Goal: Task Accomplishment & Management: Manage account settings

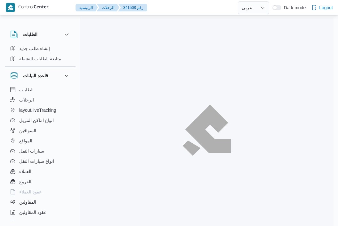
select select "ar"
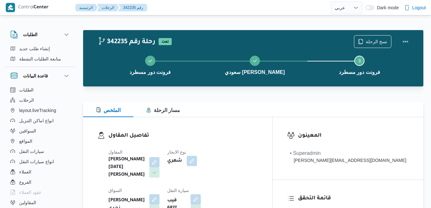
select select "ar"
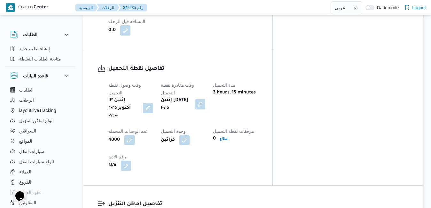
scroll to position [473, 0]
drag, startPoint x: 204, startPoint y: 111, endPoint x: 199, endPoint y: 123, distance: 13.7
drag, startPoint x: 202, startPoint y: 123, endPoint x: 251, endPoint y: 112, distance: 49.7
click at [251, 199] on h3 "تفاصيل اماكن التنزيل" at bounding box center [258, 203] width 301 height 9
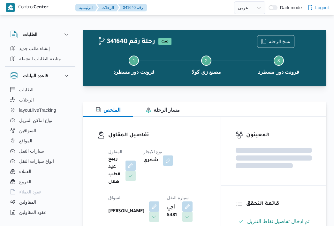
select select "ar"
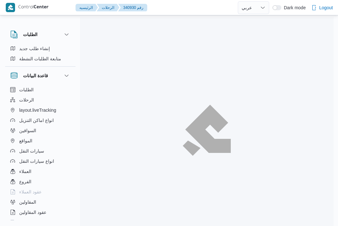
select select "ar"
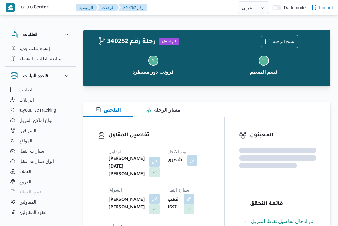
select select "ar"
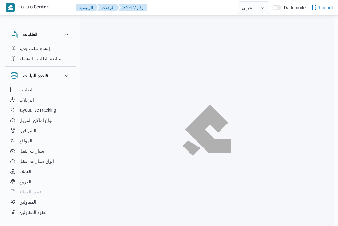
select select "ar"
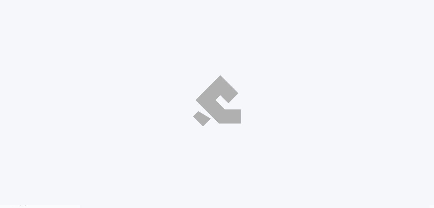
select select "ar"
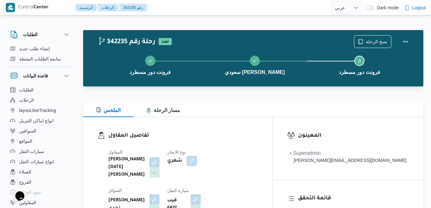
scroll to position [13, 0]
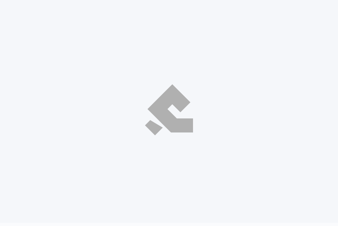
select select "ar"
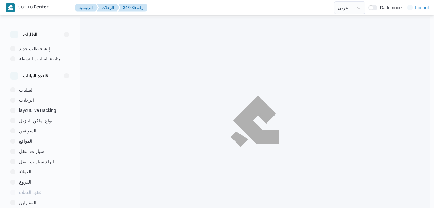
select select "ar"
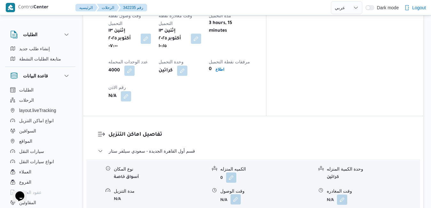
click at [238, 194] on button "button" at bounding box center [235, 199] width 10 height 10
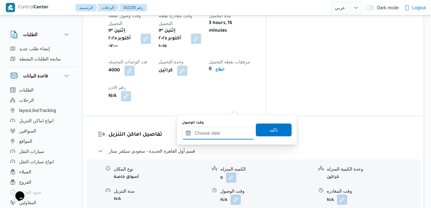
click at [224, 131] on input "وقت الوصول" at bounding box center [218, 133] width 73 height 13
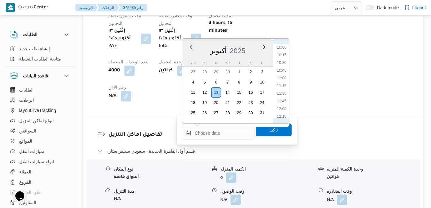
scroll to position [296, 0]
click at [280, 88] on li "11:00" at bounding box center [281, 88] width 15 height 6
type input "١٣/١٠/٢٠٢٥ ١١:٠٠"
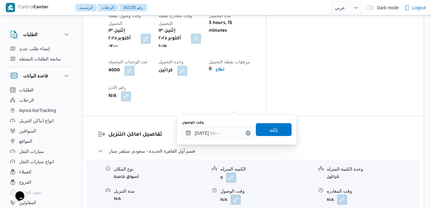
click at [261, 132] on span "تاكيد" at bounding box center [274, 129] width 36 height 13
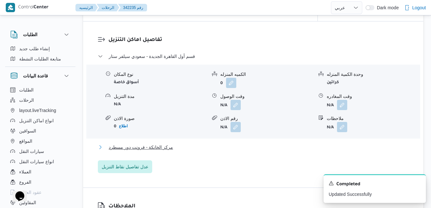
click at [190, 151] on button "مركز الخانكة - فرونت دور مسطرد" at bounding box center [253, 147] width 311 height 8
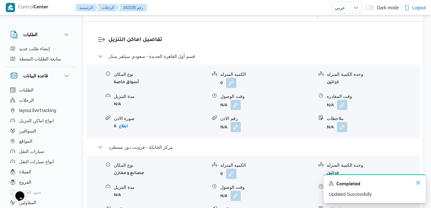
click at [417, 185] on icon "Dismiss toast" at bounding box center [418, 182] width 5 height 5
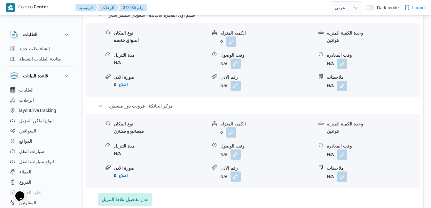
scroll to position [591, 0]
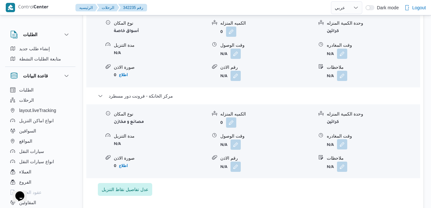
click at [340, 148] on button "button" at bounding box center [342, 144] width 10 height 10
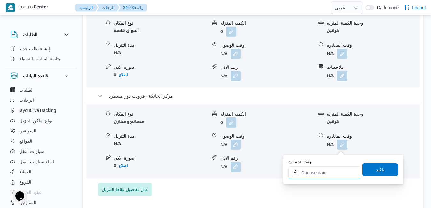
click at [323, 171] on input "وقت المغادره" at bounding box center [324, 172] width 73 height 13
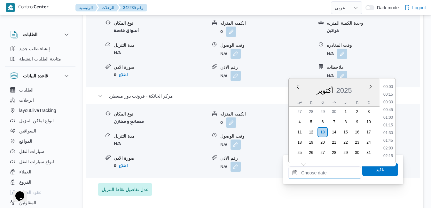
scroll to position [621, 0]
click at [293, 98] on div "س ح ن ث ر خ ج" at bounding box center [334, 101] width 91 height 9
click at [391, 112] on li "21:00" at bounding box center [388, 110] width 15 height 6
type input "[DATE] ٢١:٠٠"
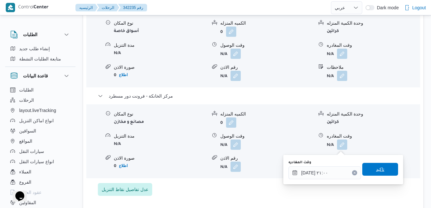
click at [367, 171] on span "تاكيد" at bounding box center [380, 169] width 36 height 13
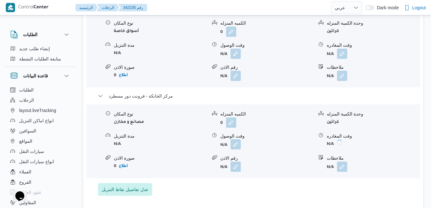
click at [238, 148] on button "button" at bounding box center [235, 144] width 10 height 10
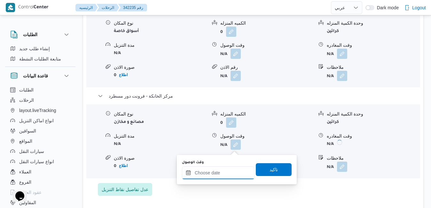
click at [227, 166] on div at bounding box center [218, 172] width 73 height 13
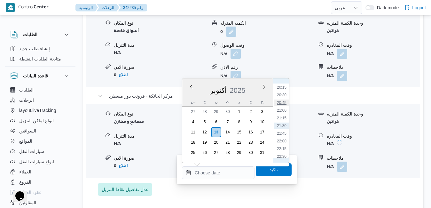
click at [284, 102] on li "20:45" at bounding box center [281, 102] width 15 height 6
type input "١٣/١٠/٢٠٢٥ ٢٠:٤٥"
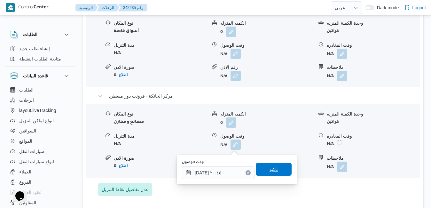
click at [269, 172] on span "تاكيد" at bounding box center [273, 169] width 8 height 8
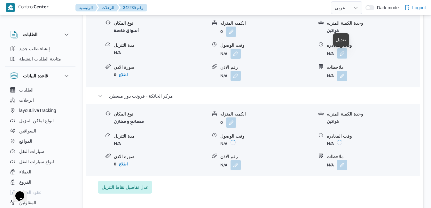
drag, startPoint x: 344, startPoint y: 52, endPoint x: 342, endPoint y: 55, distance: 3.7
click at [344, 51] on button "button" at bounding box center [342, 53] width 10 height 10
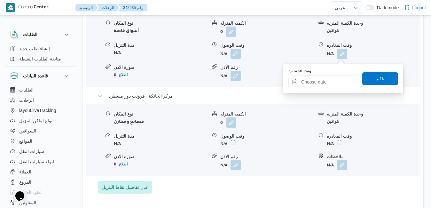
click at [326, 79] on input "وقت المغادره" at bounding box center [324, 81] width 73 height 13
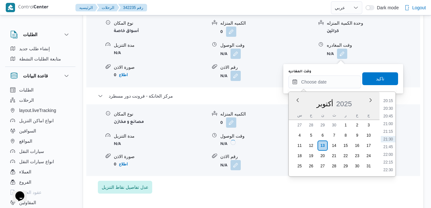
click at [295, 107] on div "أكتوبر 2025" at bounding box center [334, 102] width 91 height 16
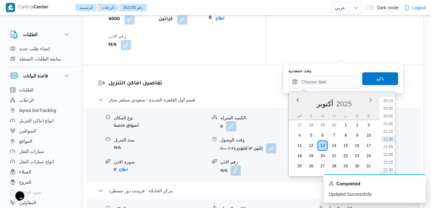
scroll to position [556, 0]
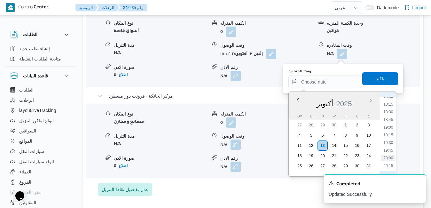
click at [389, 160] on li "20:00" at bounding box center [388, 158] width 15 height 6
type input "١٣/١٠/٢٠٢٥ ٢٠:٠٠"
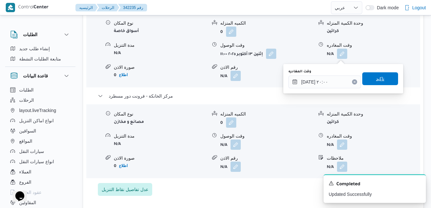
click at [379, 80] on span "تاكيد" at bounding box center [380, 79] width 8 height 8
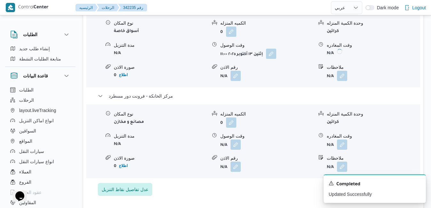
scroll to position [0, 0]
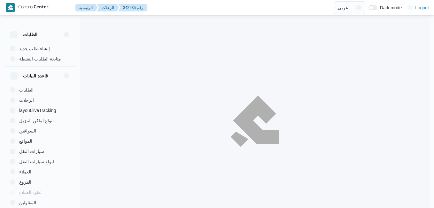
select select "ar"
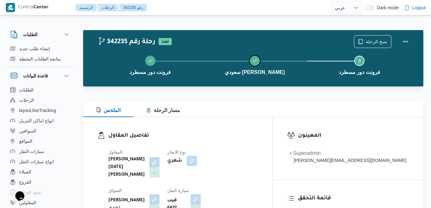
click at [283, 51] on button "سعودي سيلفر ستار" at bounding box center [254, 64] width 105 height 33
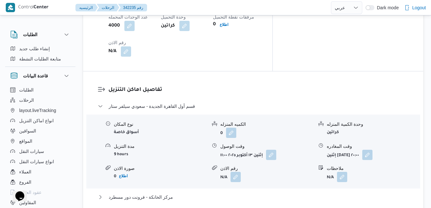
scroll to position [588, 0]
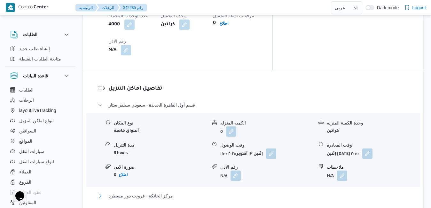
click at [228, 192] on button "مركز الخانكة - فرونت دور مسطرد" at bounding box center [253, 196] width 311 height 8
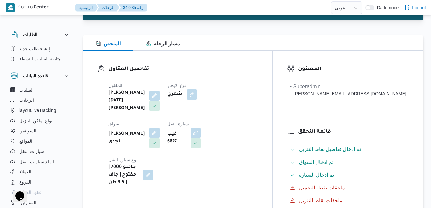
scroll to position [0, 0]
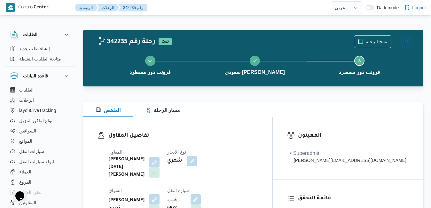
click at [405, 36] on button "Actions" at bounding box center [405, 41] width 13 height 13
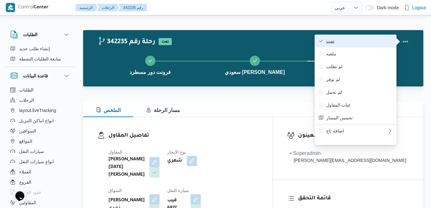
click at [358, 43] on span "تمت" at bounding box center [359, 40] width 66 height 5
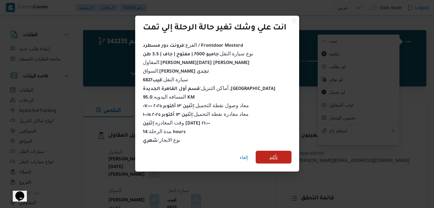
click at [270, 154] on span "تأكيد" at bounding box center [273, 157] width 8 height 8
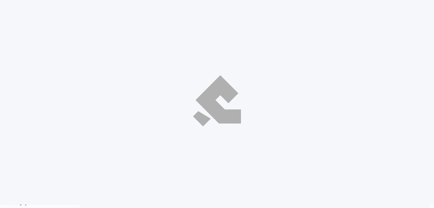
select select "ar"
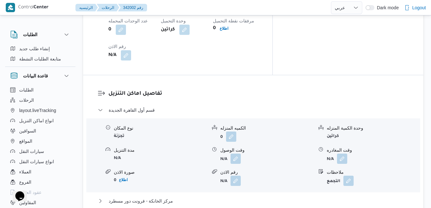
scroll to position [550, 0]
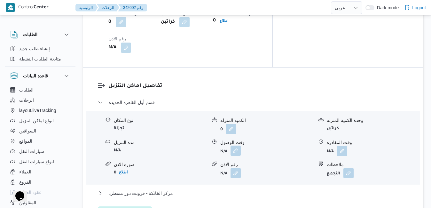
click at [235, 145] on button "button" at bounding box center [235, 150] width 10 height 10
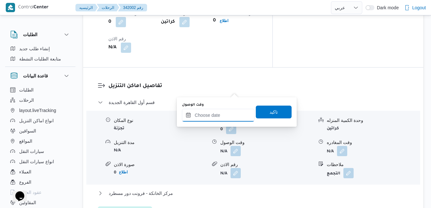
click at [206, 114] on input "وقت الوصول" at bounding box center [218, 115] width 73 height 13
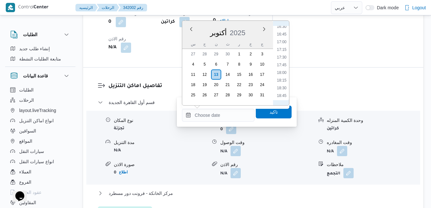
scroll to position [499, 0]
click at [277, 77] on li "17:45" at bounding box center [281, 75] width 15 height 6
type input "[DATE] ١٧:٤٥"
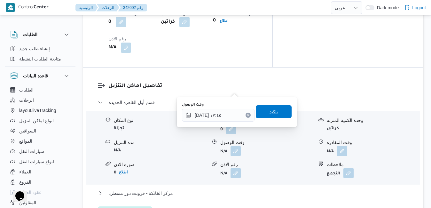
click at [263, 113] on span "تاكيد" at bounding box center [274, 111] width 36 height 13
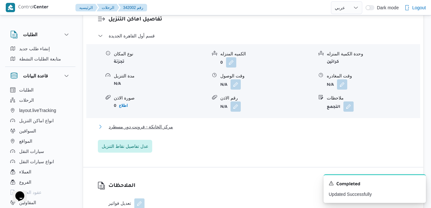
click at [214, 130] on button "مركز الخانكة - فرونت دور مسطرد" at bounding box center [253, 127] width 311 height 8
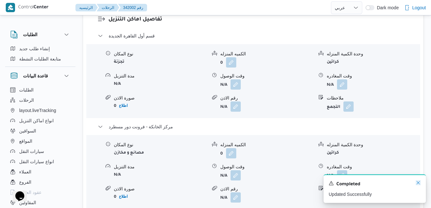
click at [416, 182] on icon "Dismiss toast" at bounding box center [418, 182] width 5 height 5
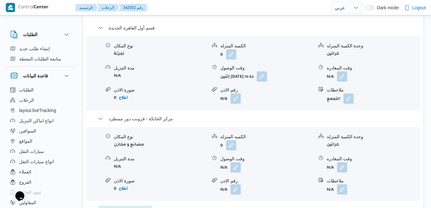
scroll to position [627, 0]
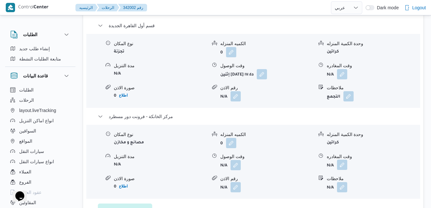
click at [342, 160] on button "button" at bounding box center [342, 165] width 10 height 10
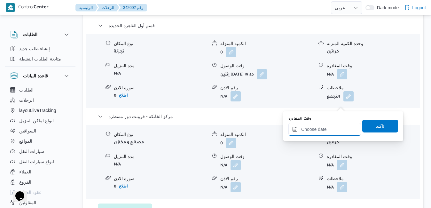
click at [324, 131] on input "وقت المغادره" at bounding box center [324, 129] width 73 height 13
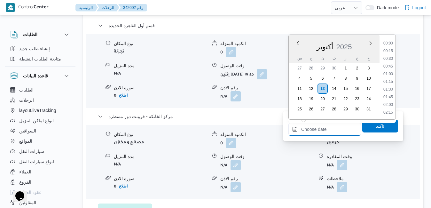
scroll to position [628, 0]
click at [294, 50] on div "أكتوبر 2025" at bounding box center [334, 45] width 91 height 16
click at [388, 92] on li "22:00" at bounding box center [388, 90] width 15 height 6
type input "[DATE] ٢٢:٠٠"
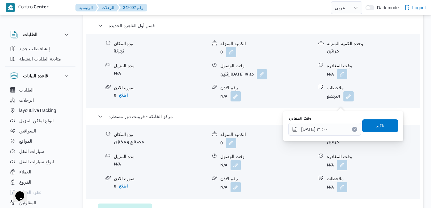
click at [369, 127] on span "تاكيد" at bounding box center [380, 125] width 36 height 13
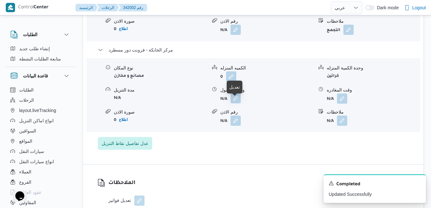
click at [233, 103] on button "button" at bounding box center [235, 98] width 10 height 10
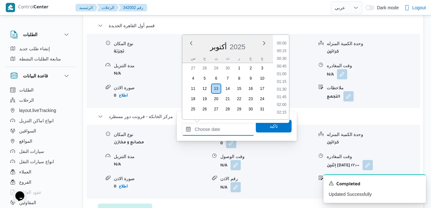
click at [223, 127] on input "وقت الوصول" at bounding box center [218, 129] width 73 height 13
click at [281, 83] on li "21:45" at bounding box center [281, 82] width 15 height 6
type input "[DATE] ٢١:٤٥"
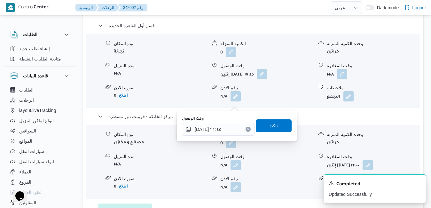
click at [269, 124] on span "تاكيد" at bounding box center [273, 126] width 8 height 8
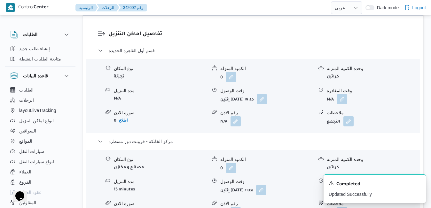
scroll to position [588, 0]
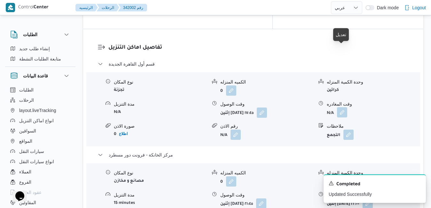
click at [342, 107] on button "button" at bounding box center [342, 112] width 10 height 10
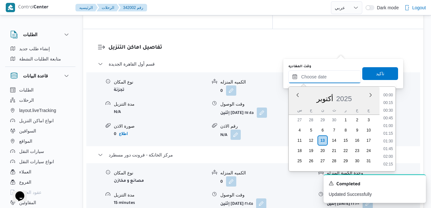
click at [320, 78] on input "وقت المغادره" at bounding box center [324, 76] width 73 height 13
drag, startPoint x: 295, startPoint y: 105, endPoint x: 299, endPoint y: 107, distance: 4.7
click at [295, 105] on div "س" at bounding box center [299, 109] width 10 height 9
click at [386, 111] on li "21:00" at bounding box center [388, 111] width 15 height 6
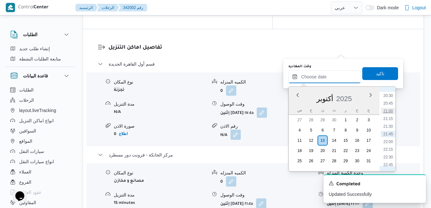
type input "[DATE] ٢١:٠٠"
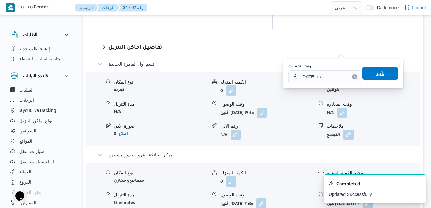
click at [382, 74] on span "تاكيد" at bounding box center [380, 73] width 36 height 13
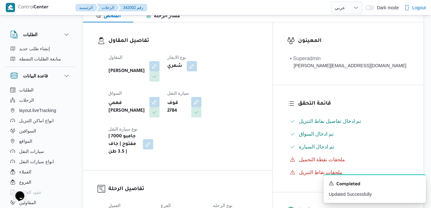
scroll to position [0, 0]
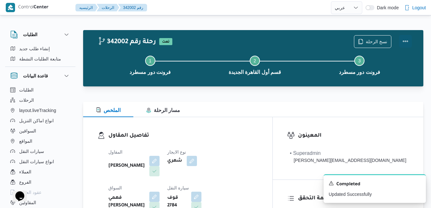
click at [405, 43] on button "Actions" at bounding box center [405, 41] width 13 height 13
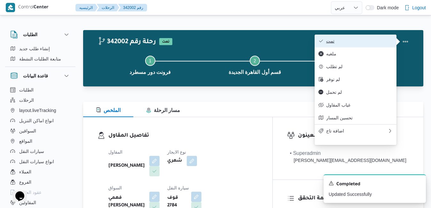
click at [384, 43] on span "تمت" at bounding box center [359, 40] width 66 height 5
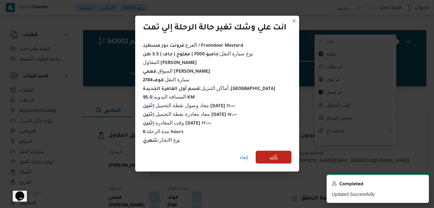
click at [268, 154] on span "تأكيد" at bounding box center [274, 157] width 36 height 13
